Goal: Find specific page/section: Find specific page/section

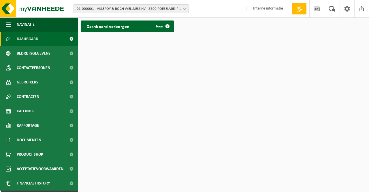
click at [116, 8] on span "01-000001 - VILLEROY & BOCH WELLNESS NV - 8800 ROESELARE, POPULIERSTRAAT 1" at bounding box center [129, 9] width 104 height 9
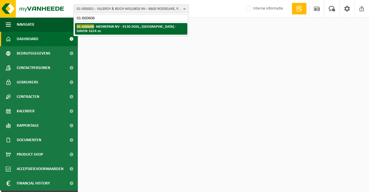
type input "01-600608"
click at [110, 29] on li "01-600608 - MEDREPAIR NV - 9130 DOEL, SINT-ANTONIUSWEG - HAVEN 1624 zn" at bounding box center [131, 29] width 112 height 12
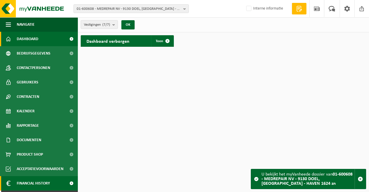
click at [36, 179] on span "Financial History" at bounding box center [33, 183] width 33 height 14
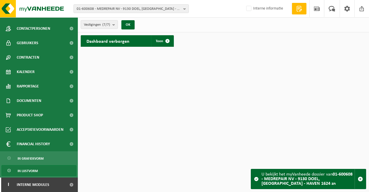
click at [29, 170] on span "In lijstvorm" at bounding box center [28, 170] width 20 height 11
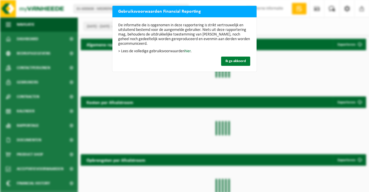
click at [229, 64] on button "Ik ga akkoord" at bounding box center [235, 60] width 29 height 9
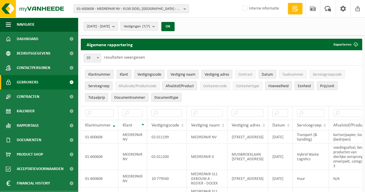
click at [28, 84] on span "Gebruikers" at bounding box center [28, 82] width 22 height 14
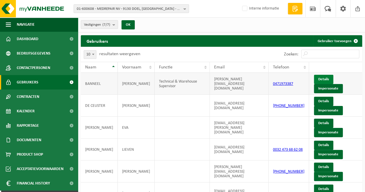
click at [319, 79] on link "Details" at bounding box center [323, 79] width 19 height 9
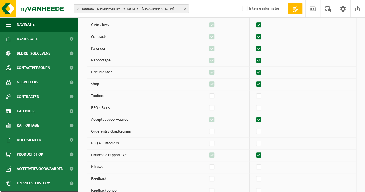
scroll to position [92, 0]
click at [206, 138] on td at bounding box center [226, 143] width 47 height 12
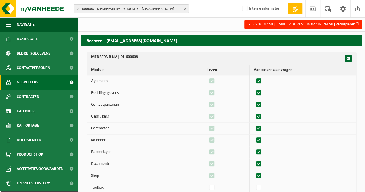
click at [28, 82] on span "Gebruikers" at bounding box center [28, 82] width 22 height 14
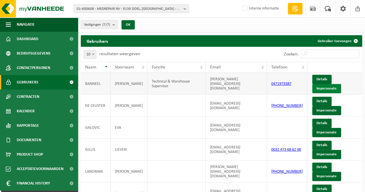
click at [322, 88] on link "Impersonate" at bounding box center [326, 88] width 29 height 9
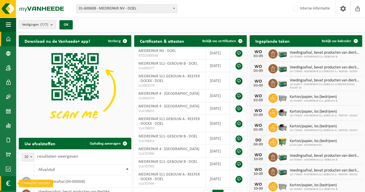
click at [10, 182] on link "Financial History" at bounding box center [8, 183] width 16 height 14
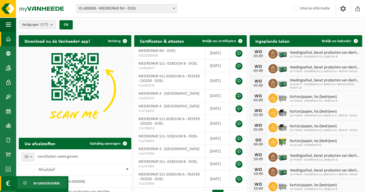
click at [43, 182] on span "In grafiekvorm" at bounding box center [46, 183] width 26 height 11
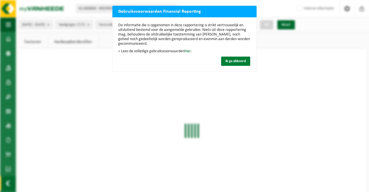
click at [230, 63] on span "Ik ga akkoord" at bounding box center [235, 61] width 20 height 4
